Goal: Obtain resource: Obtain resource

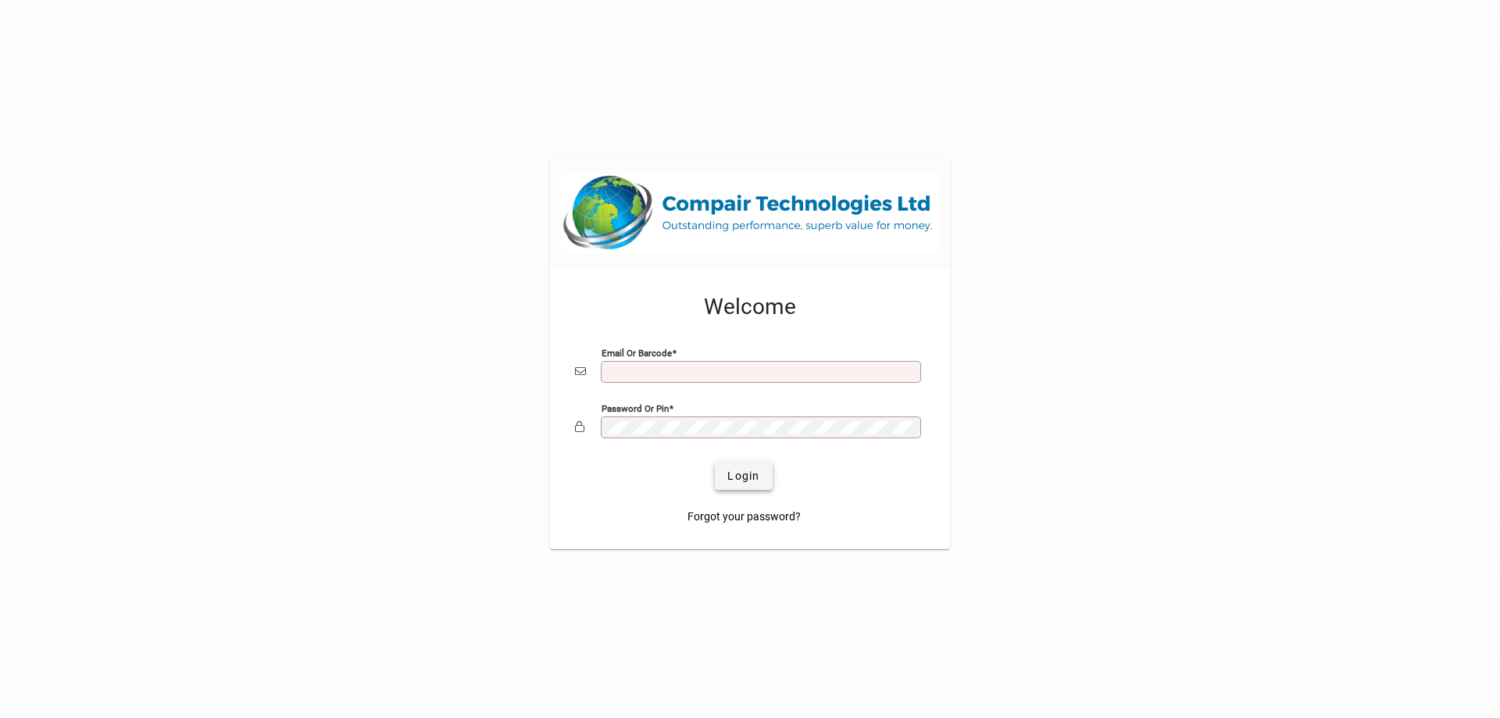
type input "**********"
click at [753, 477] on span "Login" at bounding box center [744, 476] width 32 height 16
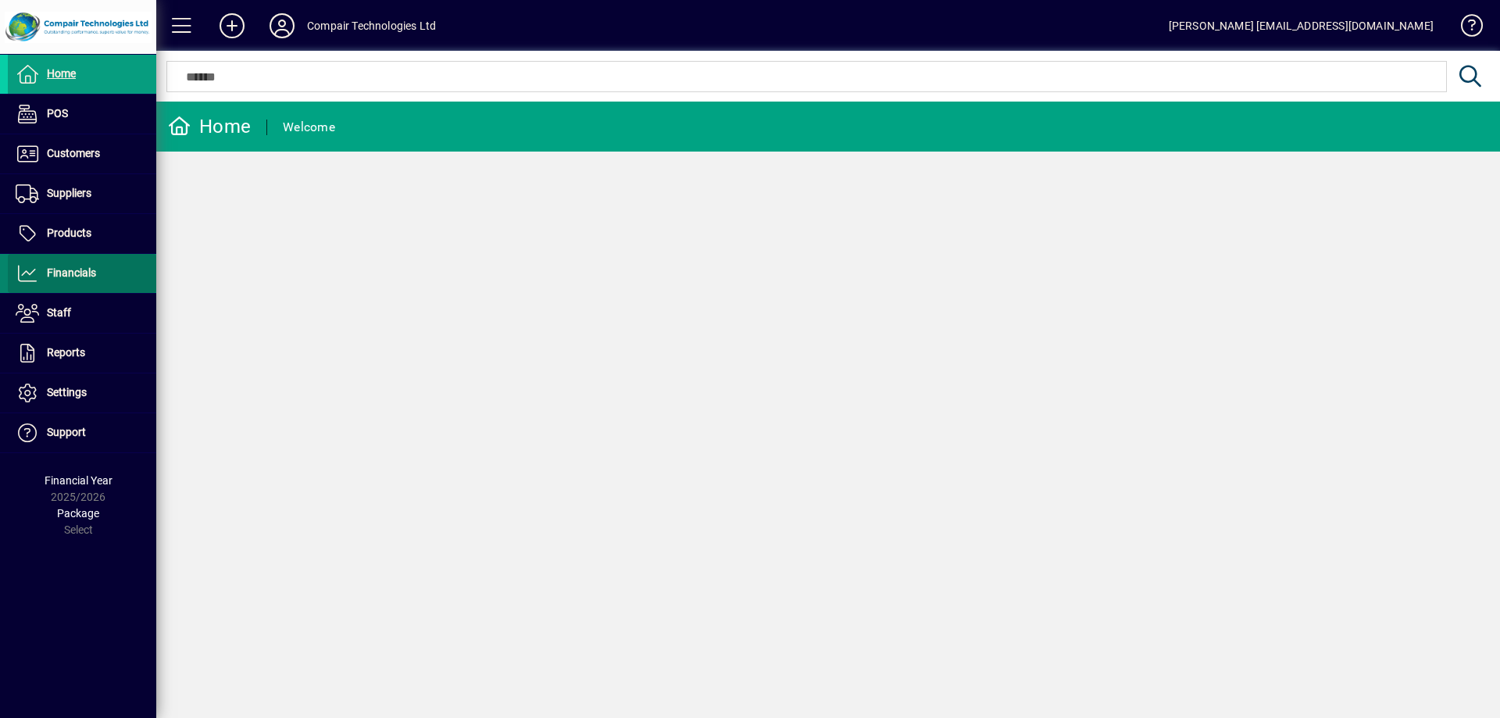
click at [73, 274] on span "Financials" at bounding box center [71, 272] width 49 height 13
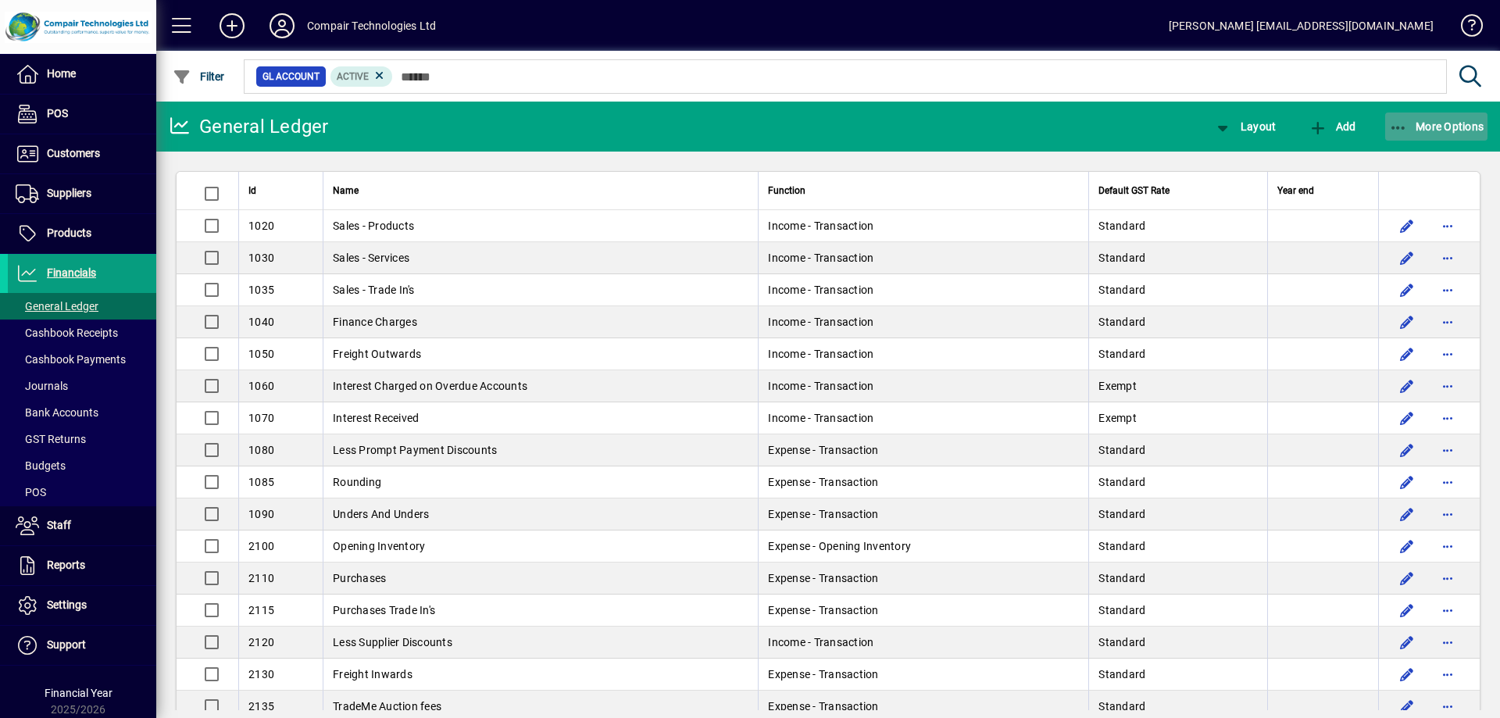
click at [1424, 120] on span "More Options" at bounding box center [1436, 126] width 95 height 13
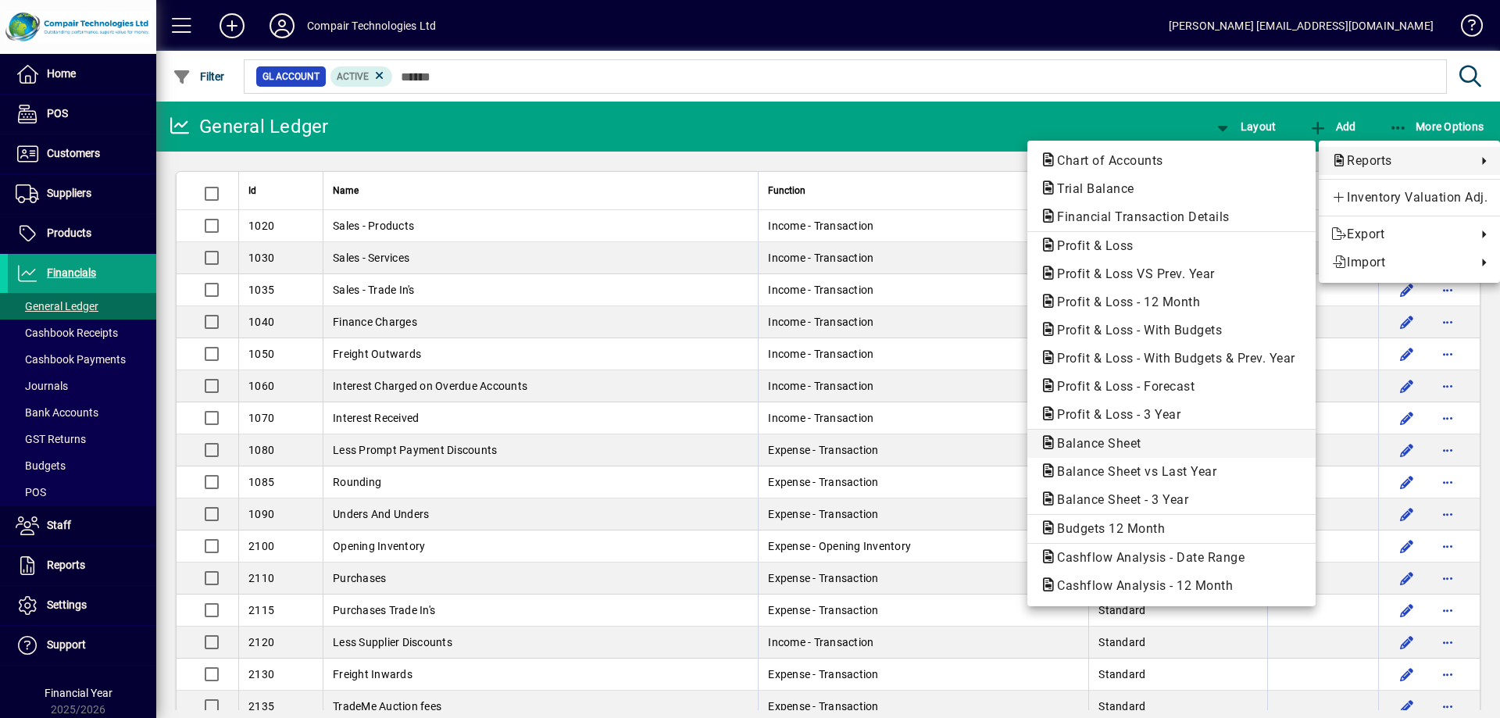
click at [1103, 444] on span "Balance Sheet" at bounding box center [1094, 443] width 109 height 15
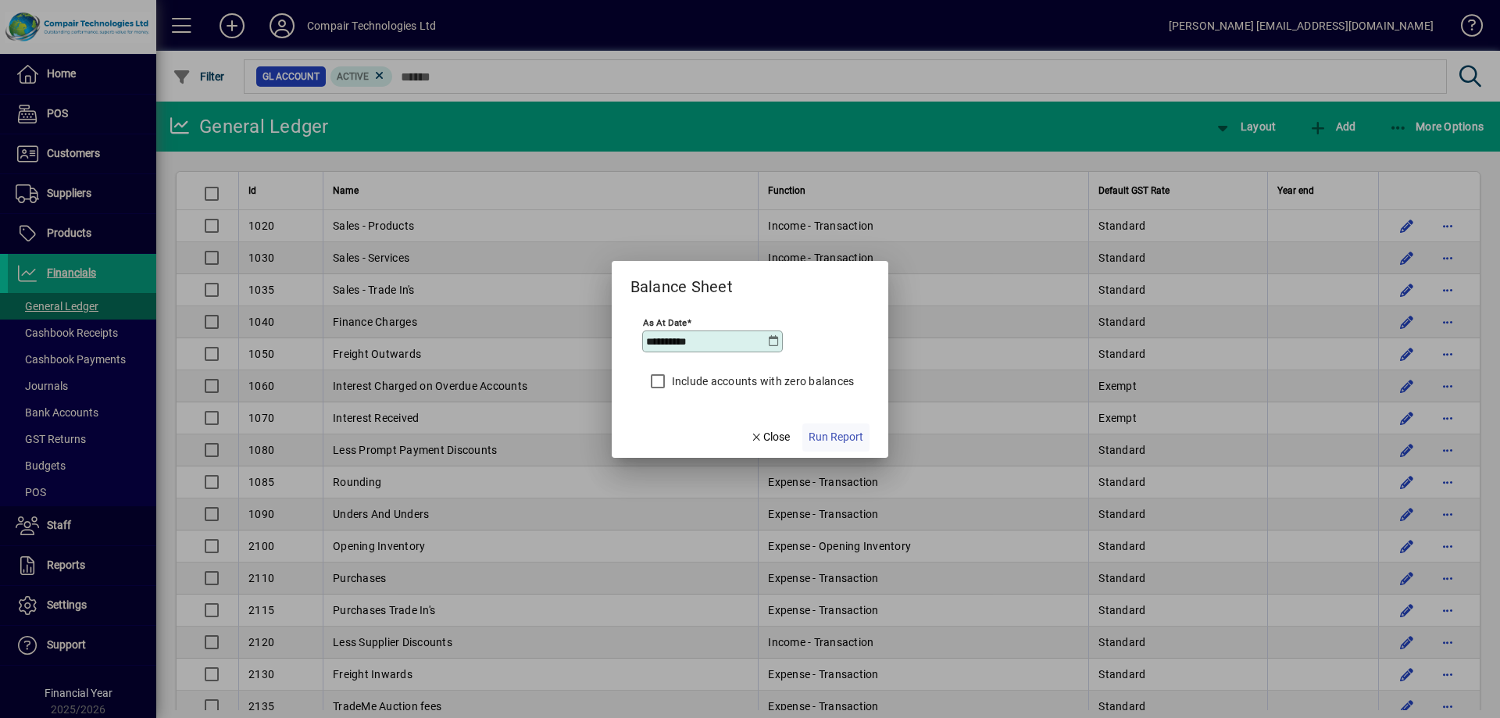
click at [826, 431] on span "Run Report" at bounding box center [836, 437] width 55 height 16
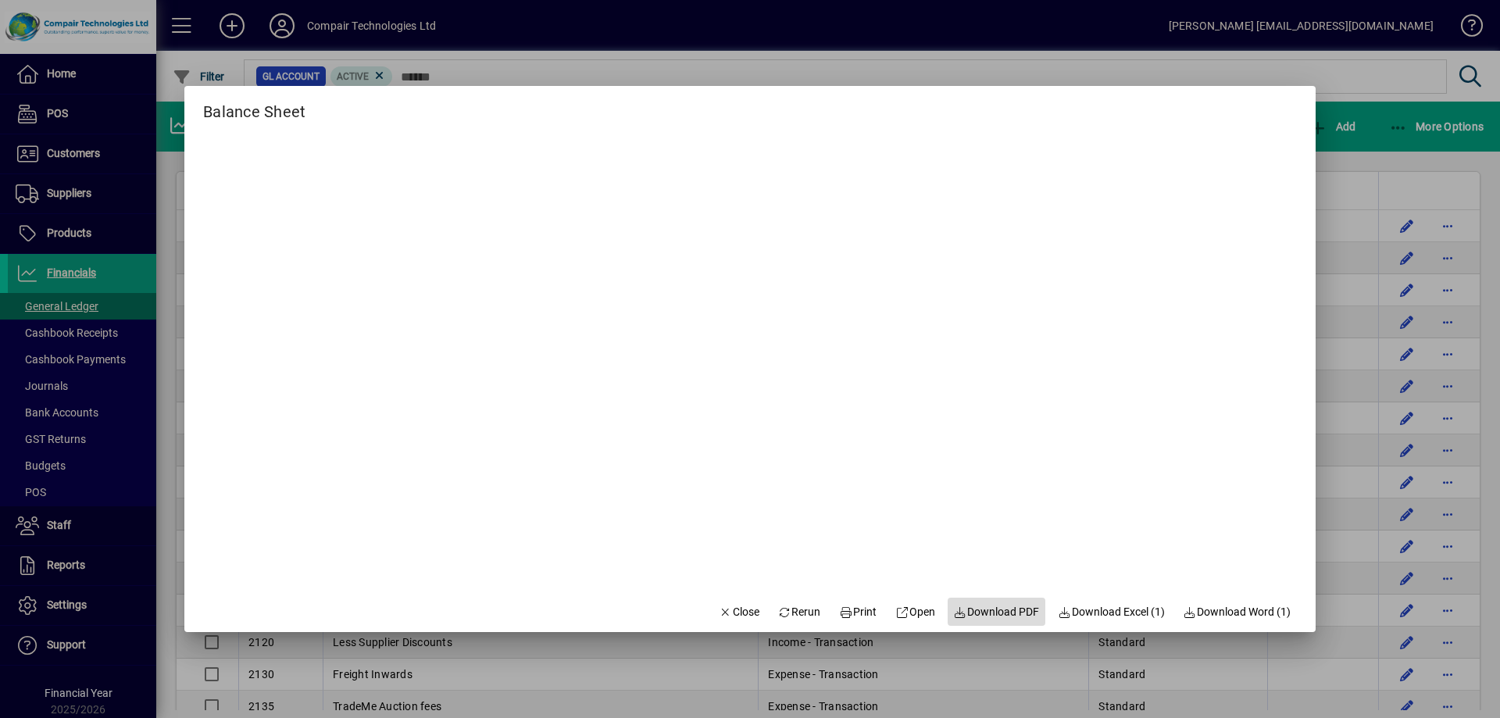
click at [982, 614] on span "Download PDF" at bounding box center [997, 612] width 86 height 16
click at [730, 608] on span "Close" at bounding box center [739, 612] width 41 height 16
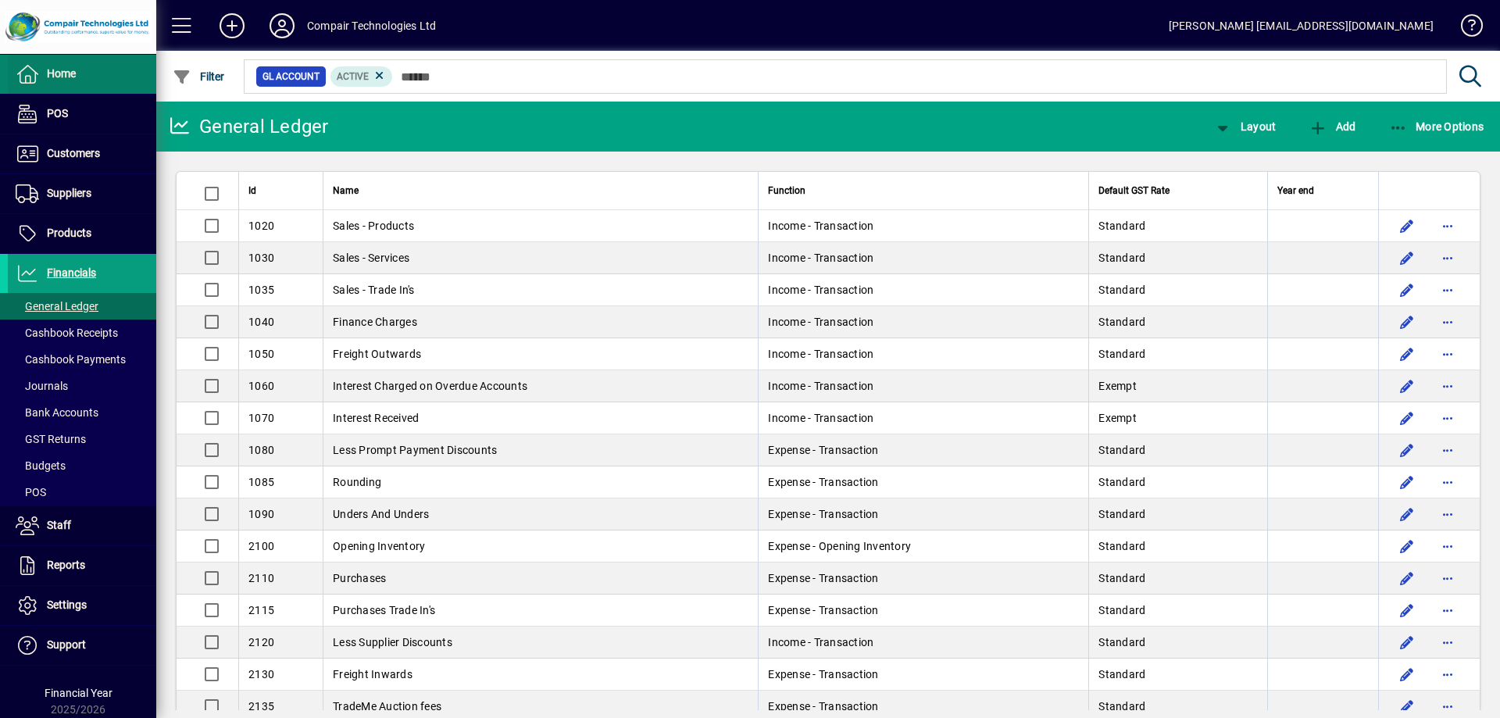
click at [73, 84] on span at bounding box center [82, 74] width 148 height 38
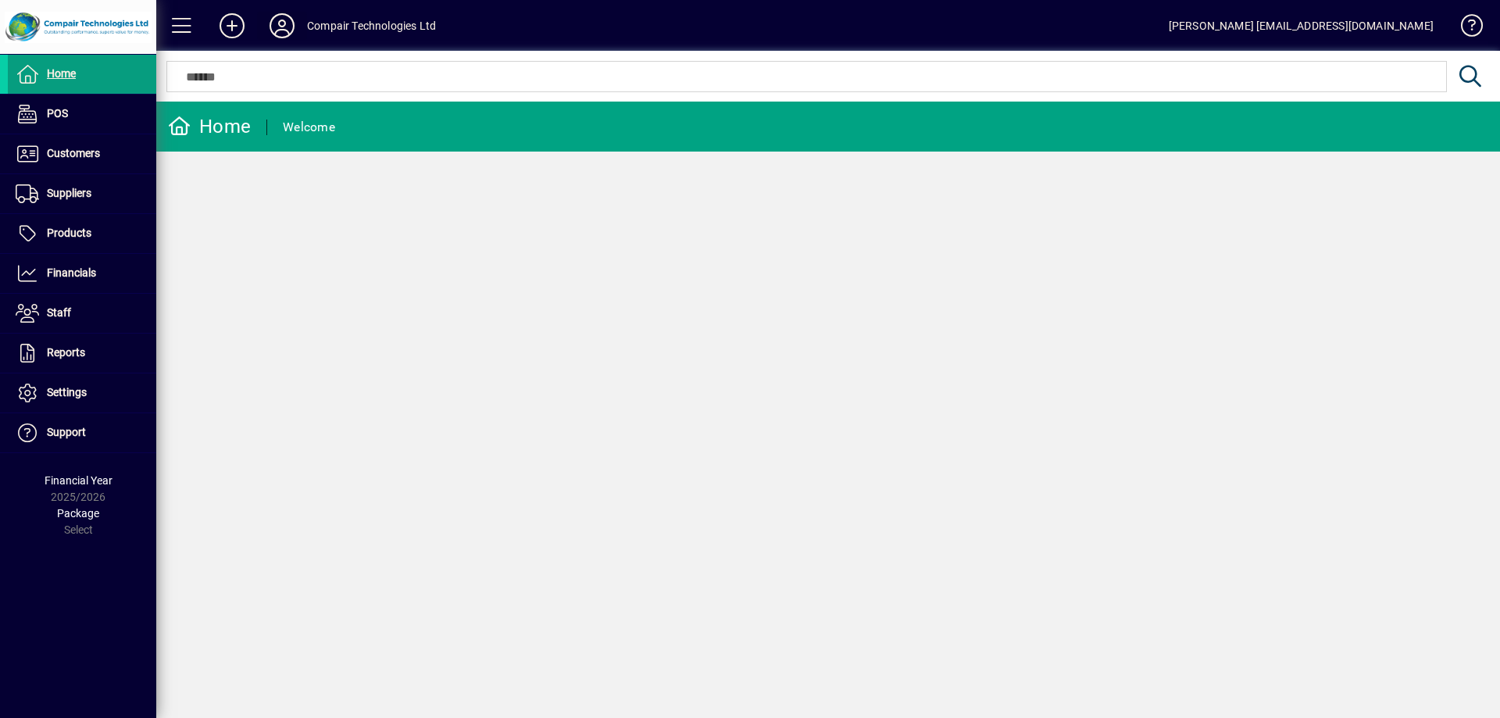
click at [277, 21] on icon at bounding box center [281, 25] width 31 height 25
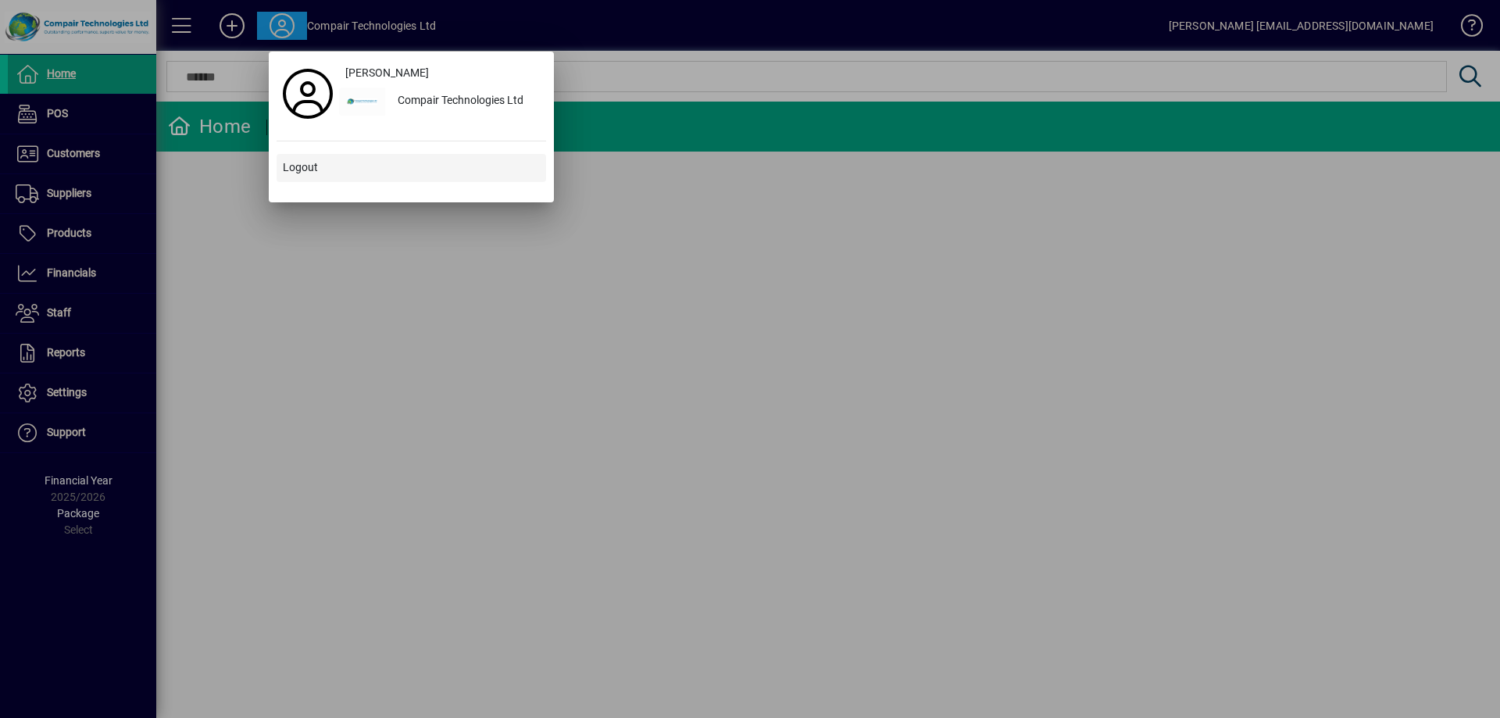
click at [299, 167] on span "Logout" at bounding box center [300, 167] width 35 height 16
